Goal: Task Accomplishment & Management: Use online tool/utility

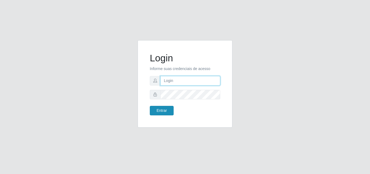
type input "[EMAIL_ADDRESS][DOMAIN_NAME]"
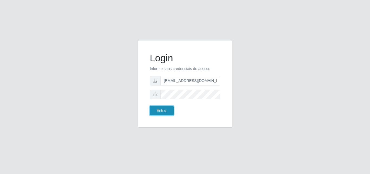
click at [166, 108] on button "Entrar" at bounding box center [162, 110] width 24 height 9
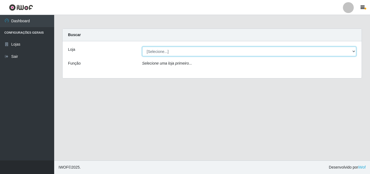
click at [305, 52] on select "[Selecione...] Rede Potiguar 1 - Macaíba" at bounding box center [249, 51] width 214 height 9
select select "100"
click at [142, 47] on select "[Selecione...] Rede Potiguar 1 - Macaíba" at bounding box center [249, 51] width 214 height 9
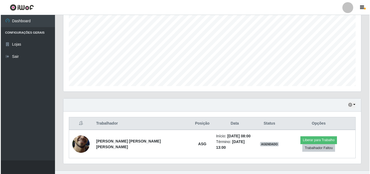
scroll to position [114, 0]
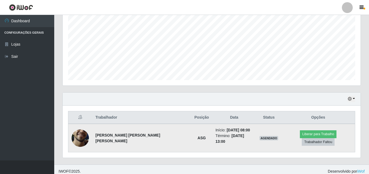
click at [82, 135] on img at bounding box center [80, 137] width 17 height 39
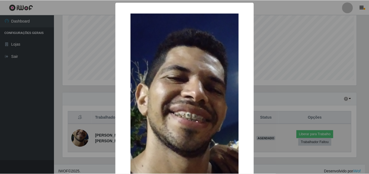
scroll to position [113, 295]
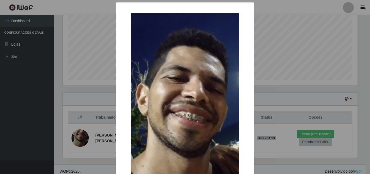
click at [315, 53] on div "× OK Cancel" at bounding box center [185, 87] width 370 height 174
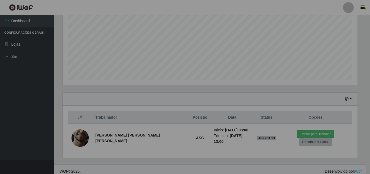
scroll to position [113, 298]
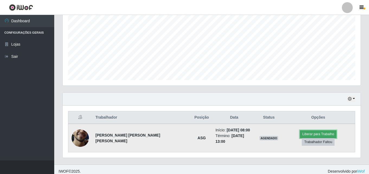
click at [300, 135] on button "Liberar para Trabalho" at bounding box center [318, 134] width 37 height 8
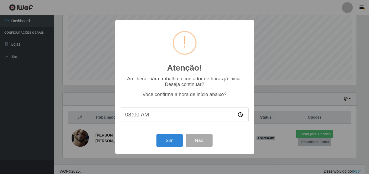
scroll to position [113, 295]
click at [168, 140] on button "Sim" at bounding box center [170, 140] width 26 height 13
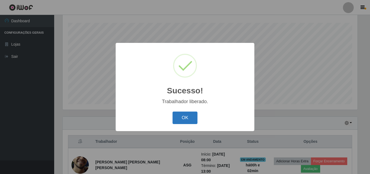
click at [187, 121] on button "OK" at bounding box center [185, 117] width 25 height 13
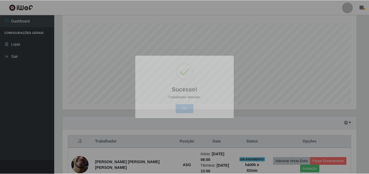
scroll to position [113, 298]
